Goal: Complete application form

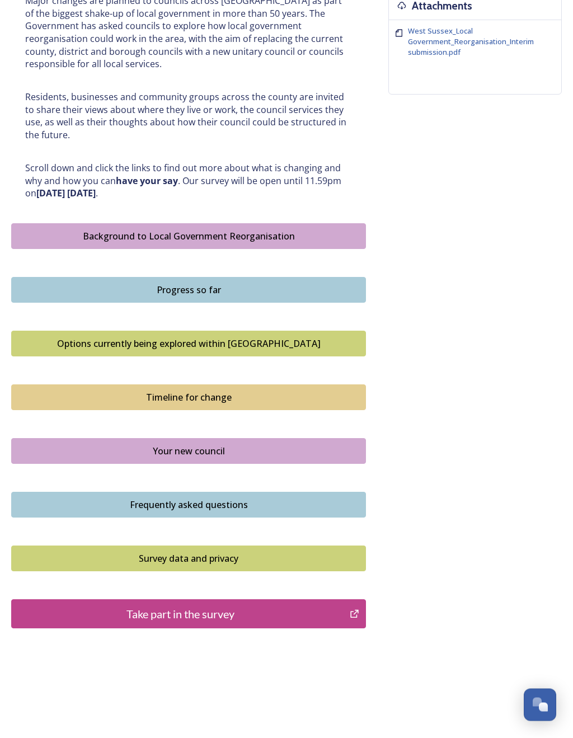
scroll to position [461, 0]
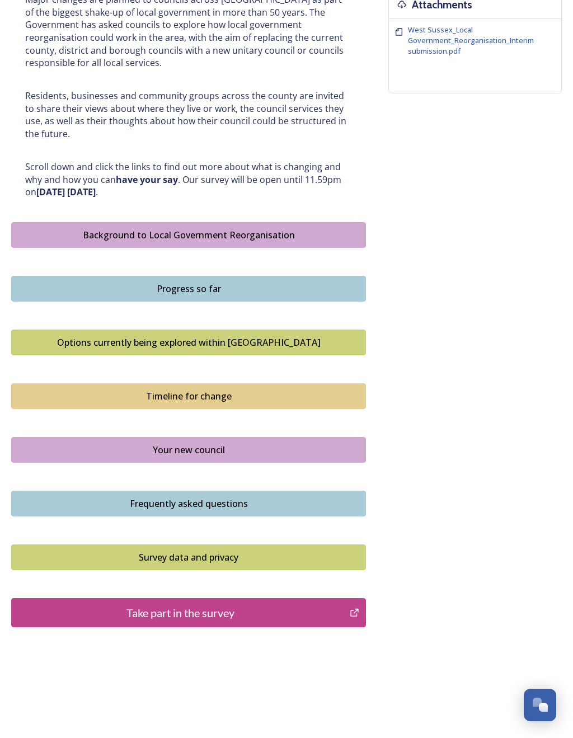
click at [224, 604] on div "Take part in the survey" at bounding box center [180, 612] width 326 height 17
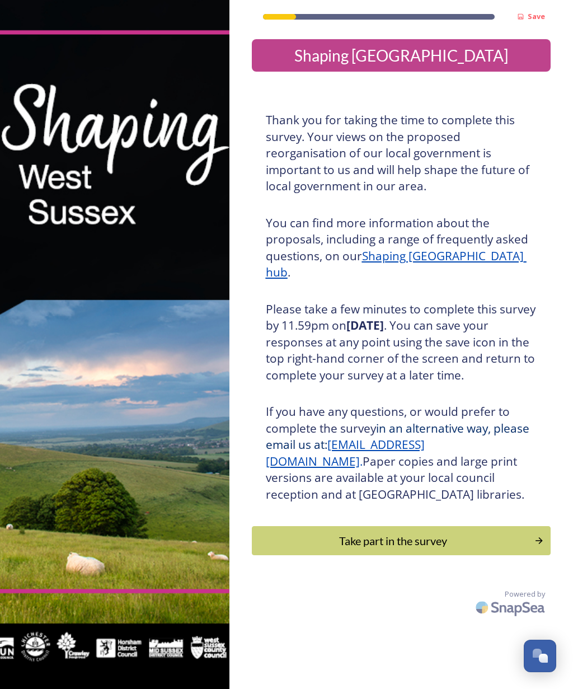
click at [528, 535] on div "Take part in the survey" at bounding box center [393, 540] width 271 height 17
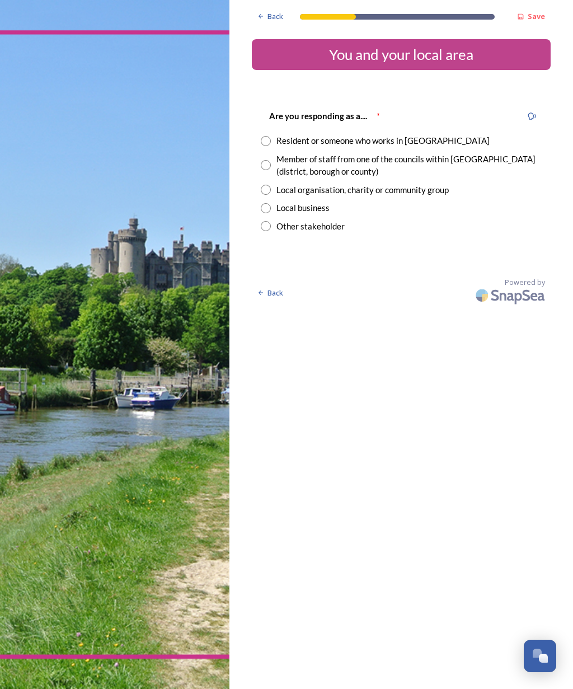
click at [435, 143] on div "Resident or someone who works in West Sussex" at bounding box center [382, 140] width 213 height 13
radio input "true"
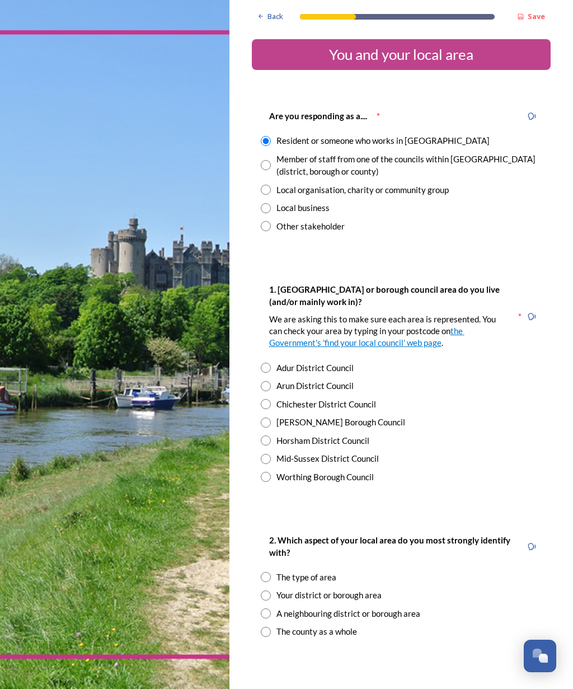
click at [367, 403] on div "Chichester District Council" at bounding box center [326, 404] width 100 height 13
radio input "true"
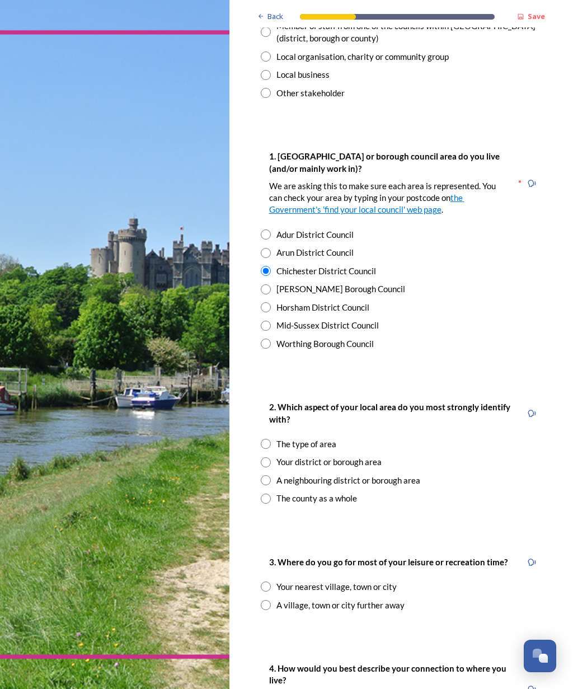
scroll to position [145, 0]
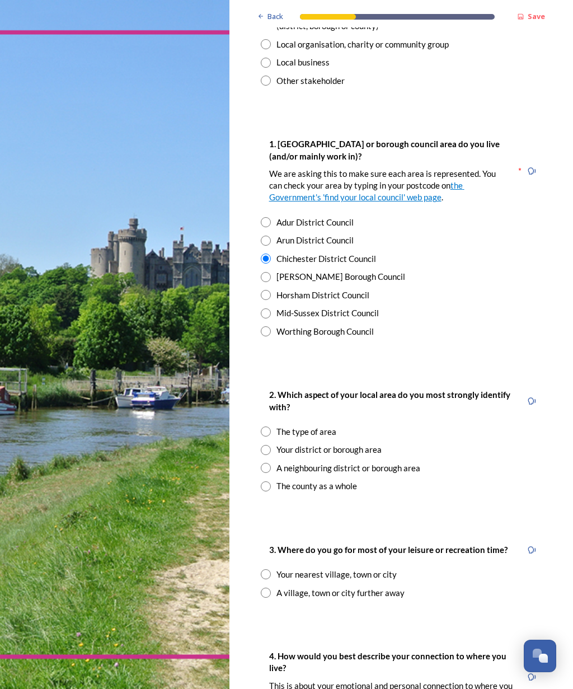
click at [361, 446] on div "Your district or borough area" at bounding box center [328, 449] width 105 height 13
radio input "true"
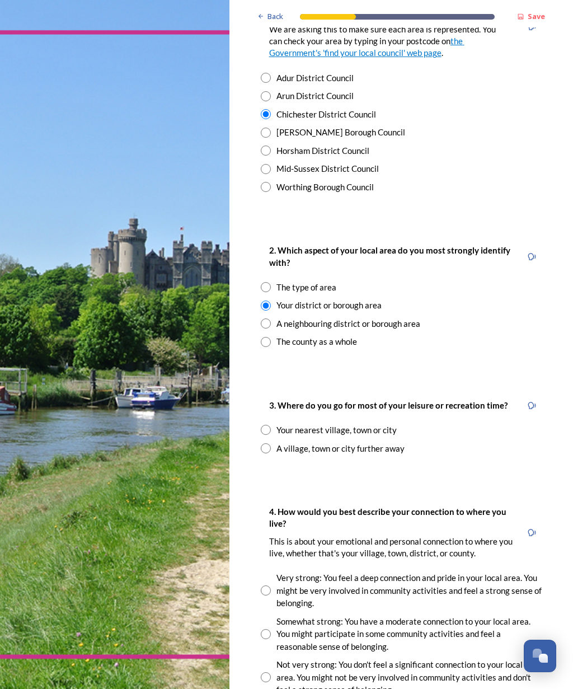
scroll to position [293, 0]
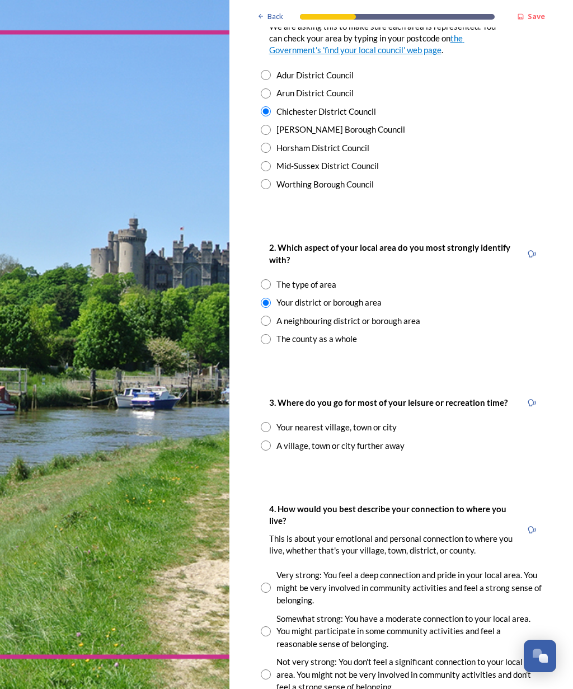
click at [379, 421] on div "Your nearest village, town or city" at bounding box center [336, 427] width 120 height 13
radio input "true"
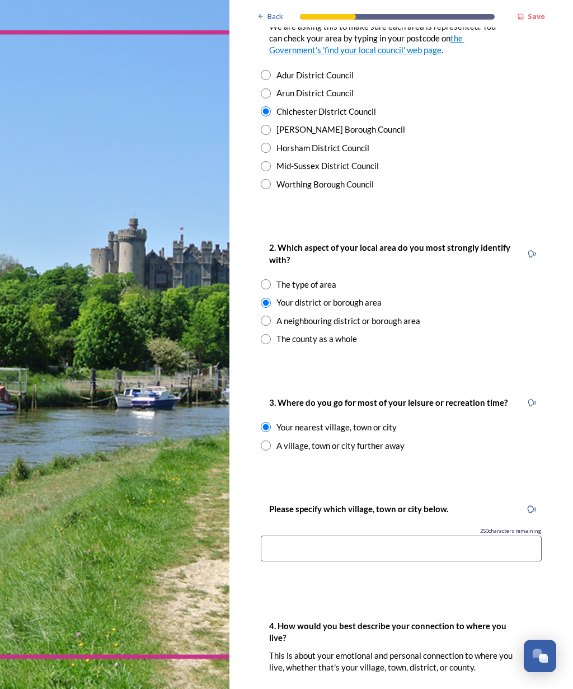
click at [422, 542] on input at bounding box center [401, 548] width 281 height 26
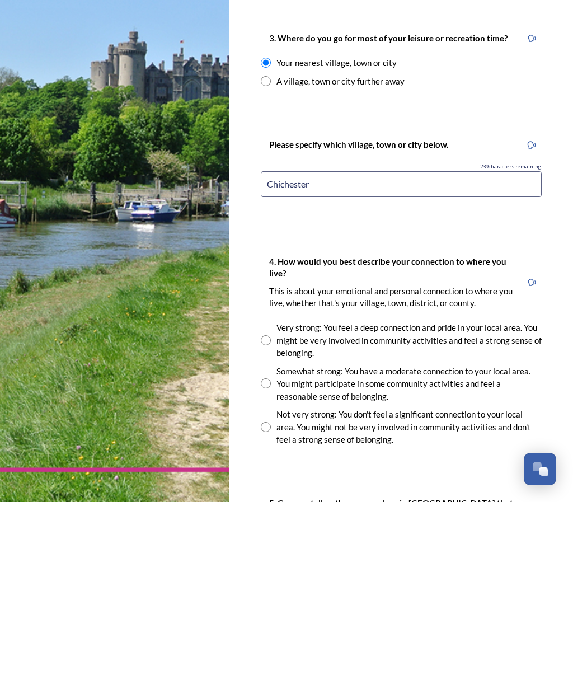
scroll to position [471, 0]
type input "Chichester"
click at [415, 508] on div "Very strong: You feel a deep connection and pride in your local area. You might…" at bounding box center [408, 527] width 265 height 38
radio input "true"
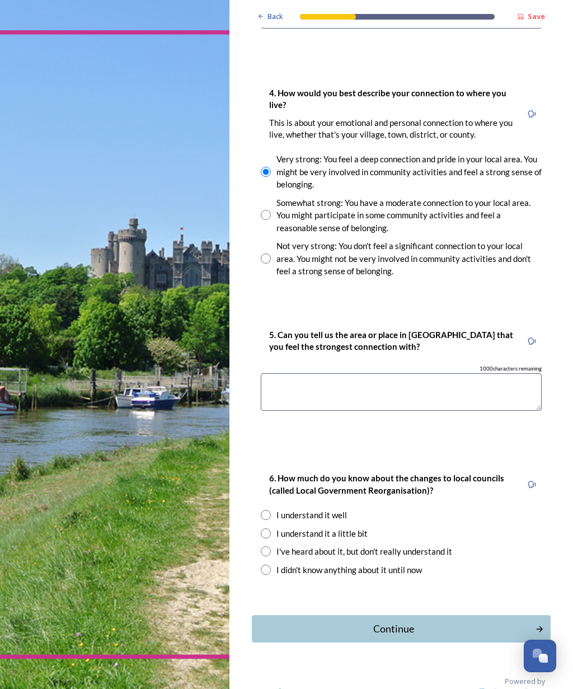
scroll to position [826, 0]
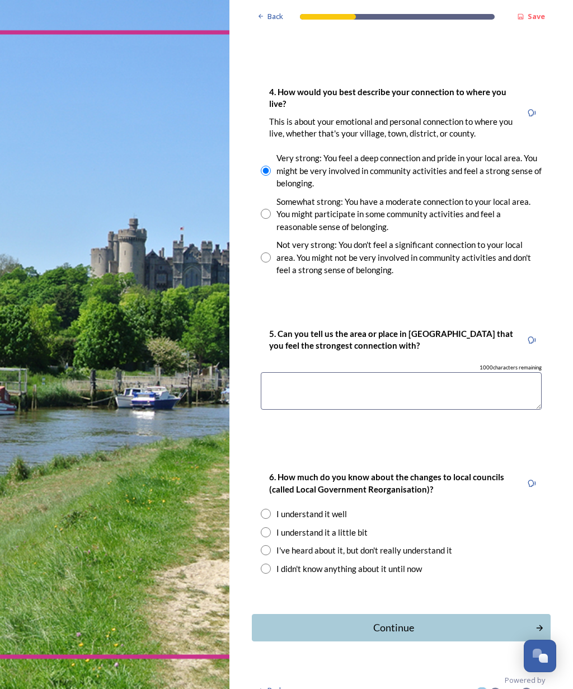
click at [400, 389] on textarea at bounding box center [401, 390] width 281 height 37
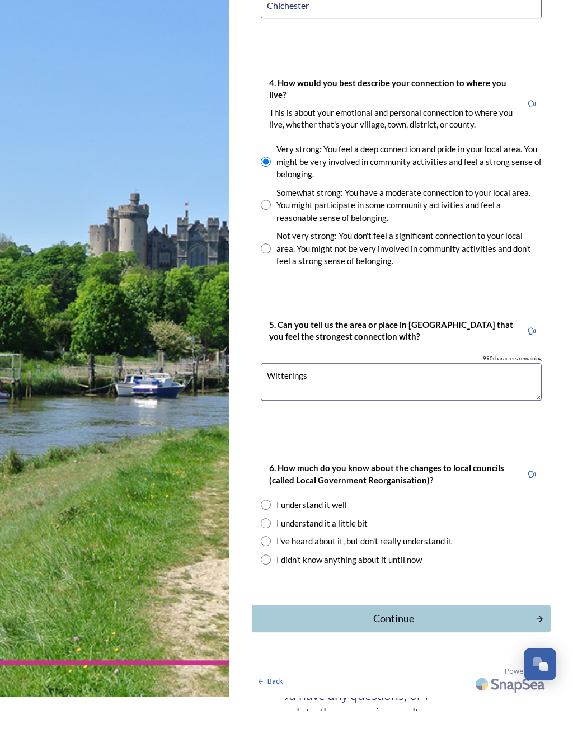
scroll to position [781, 0]
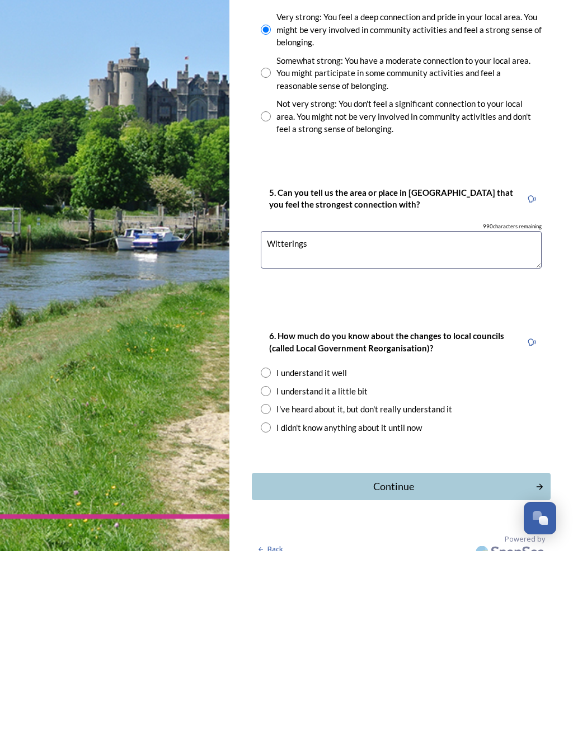
type textarea "Witterings"
click at [266, 555] on input "radio" at bounding box center [266, 560] width 10 height 10
radio input "true"
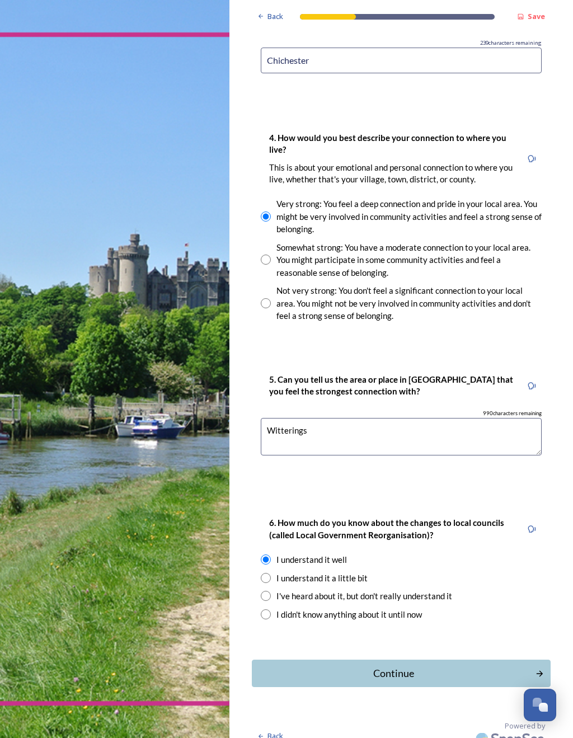
click at [425, 660] on button "Continue" at bounding box center [401, 673] width 299 height 27
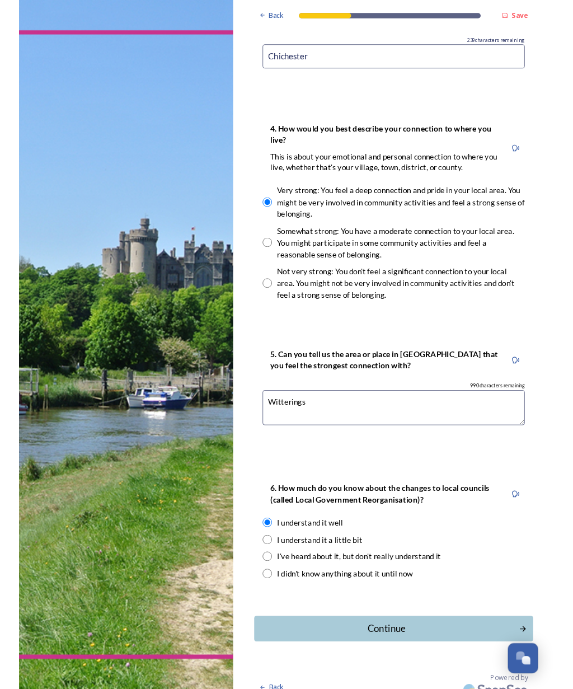
scroll to position [0, 0]
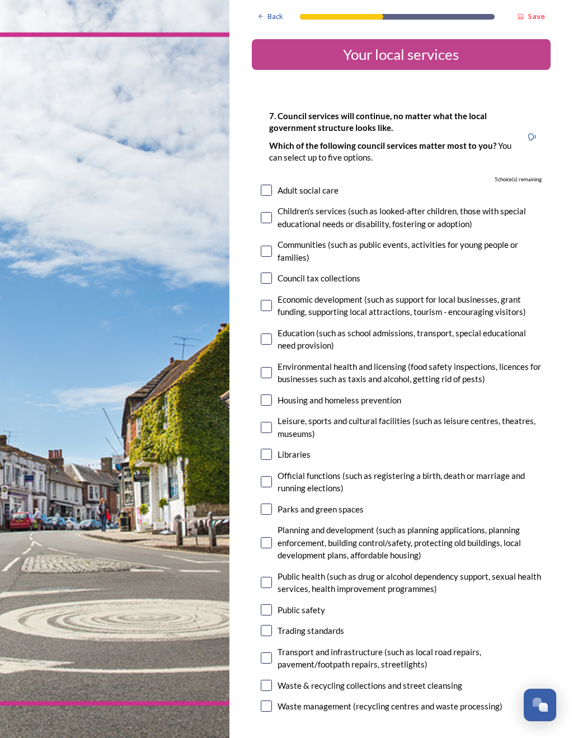
click at [540, 15] on strong "Save" at bounding box center [536, 16] width 17 height 10
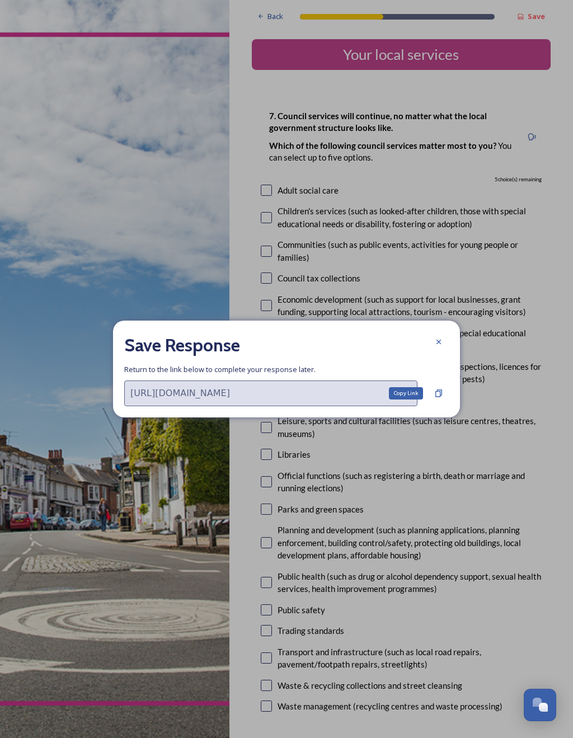
click at [445, 400] on div "Copy Link" at bounding box center [439, 393] width 20 height 20
click at [410, 393] on div "Copy Link" at bounding box center [406, 393] width 34 height 12
click at [399, 393] on div "Copy Link" at bounding box center [406, 393] width 34 height 12
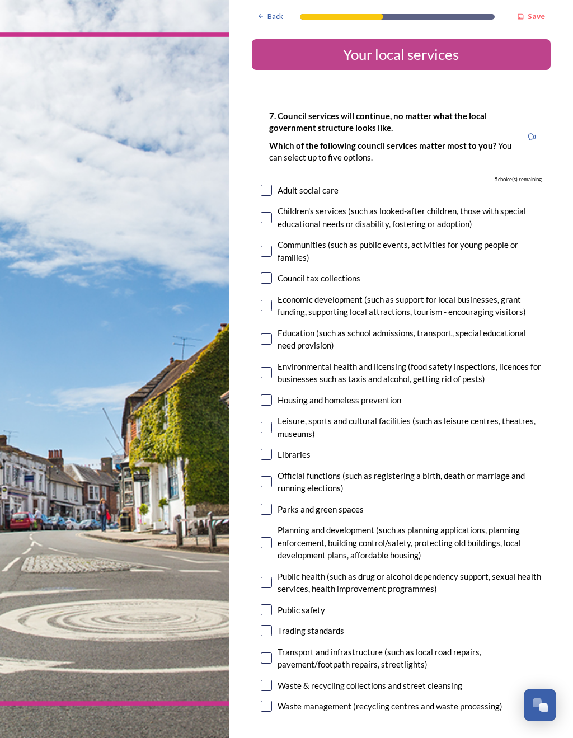
click at [449, 190] on div "Adult social care" at bounding box center [401, 190] width 281 height 13
checkbox input "true"
